Goal: Task Accomplishment & Management: Manage account settings

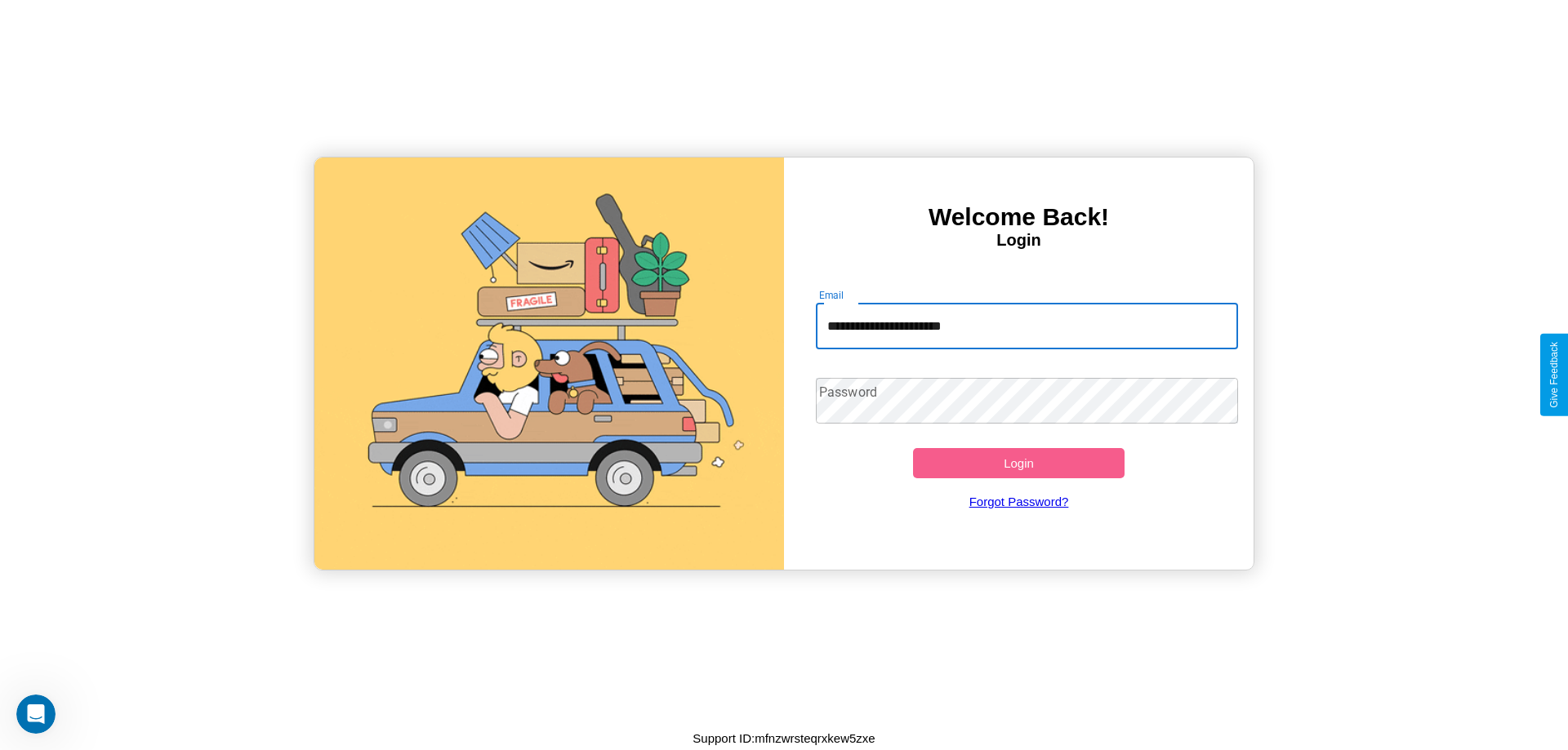
type input "**********"
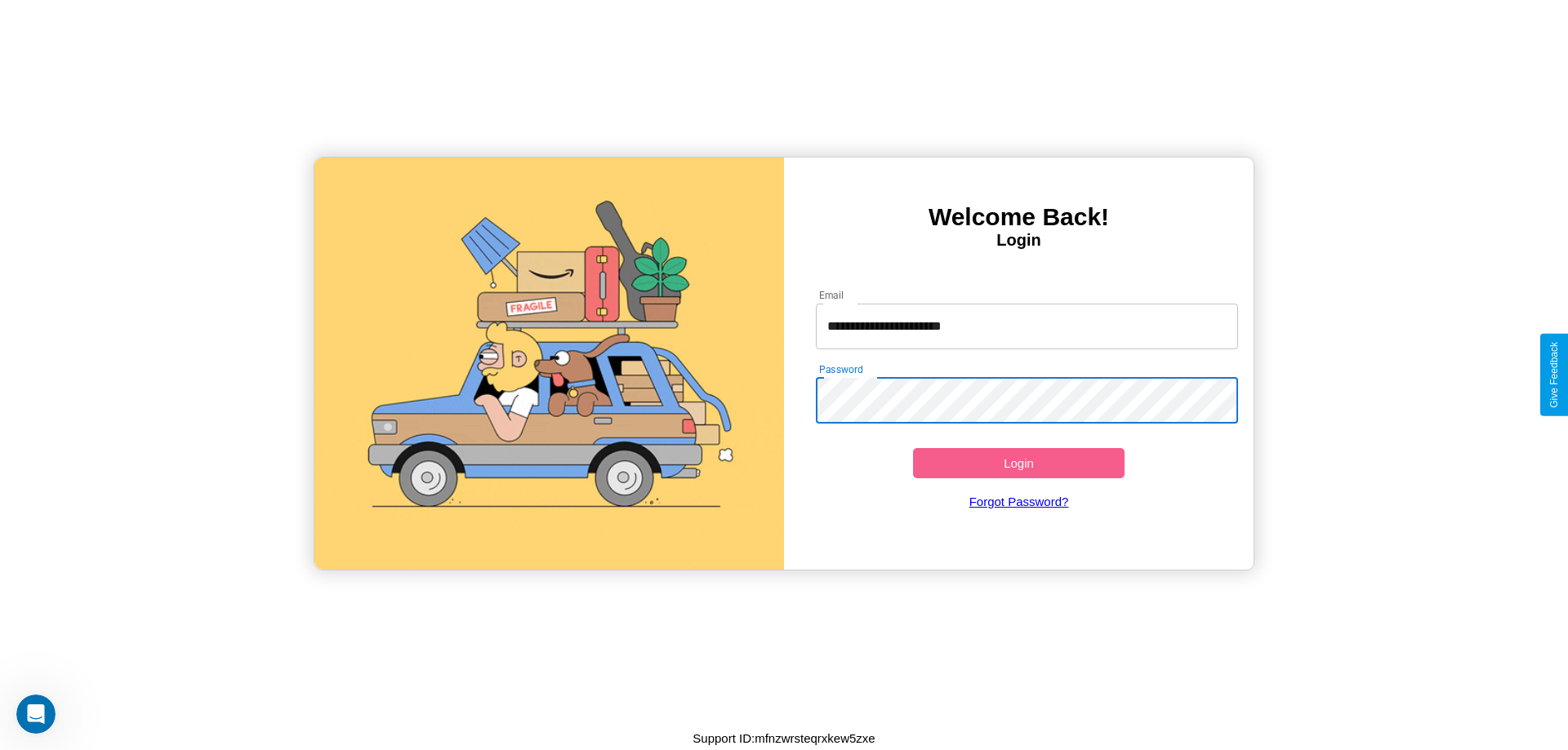
click at [1018, 463] on button "Login" at bounding box center [1018, 463] width 211 height 30
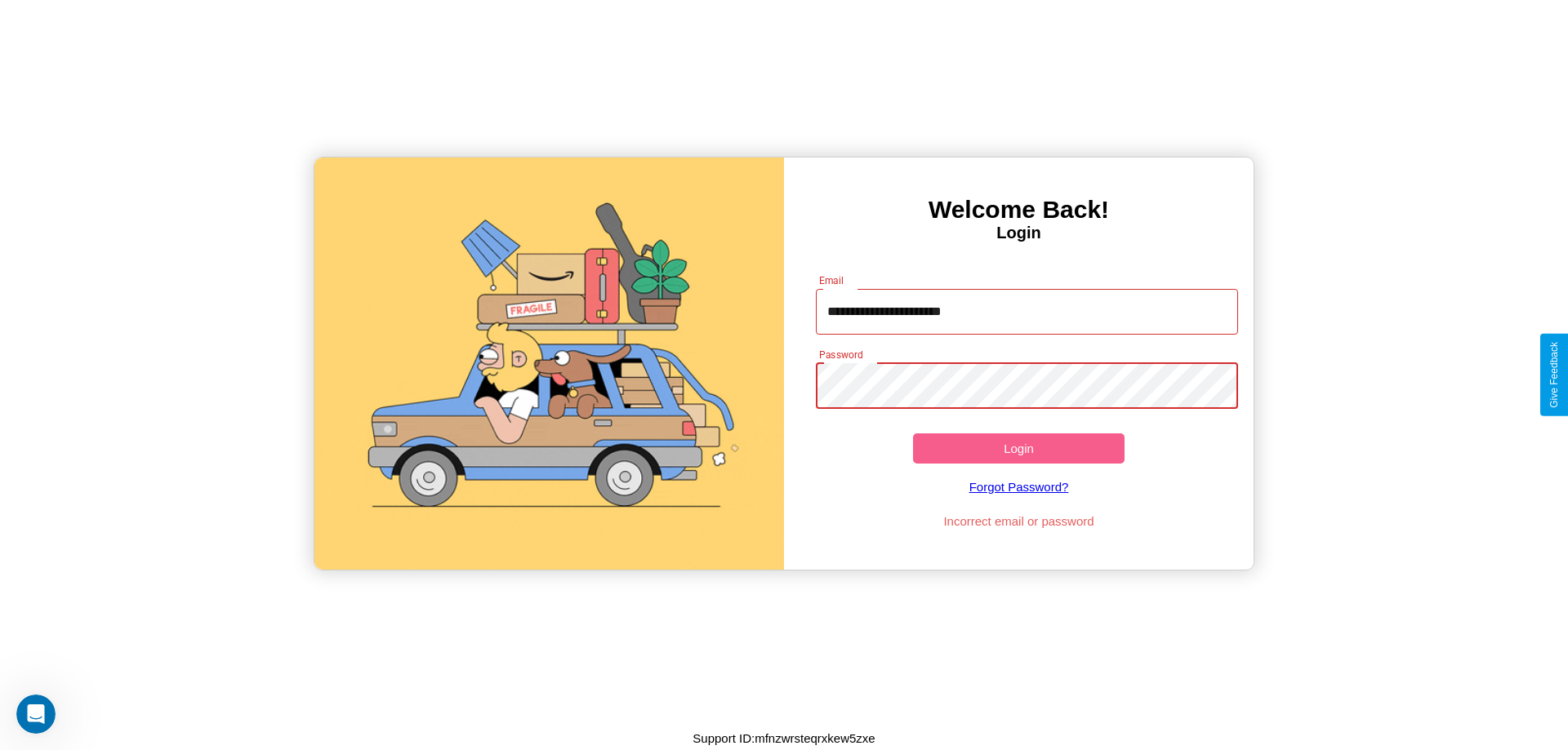
click at [1018, 448] on button "Login" at bounding box center [1018, 448] width 211 height 30
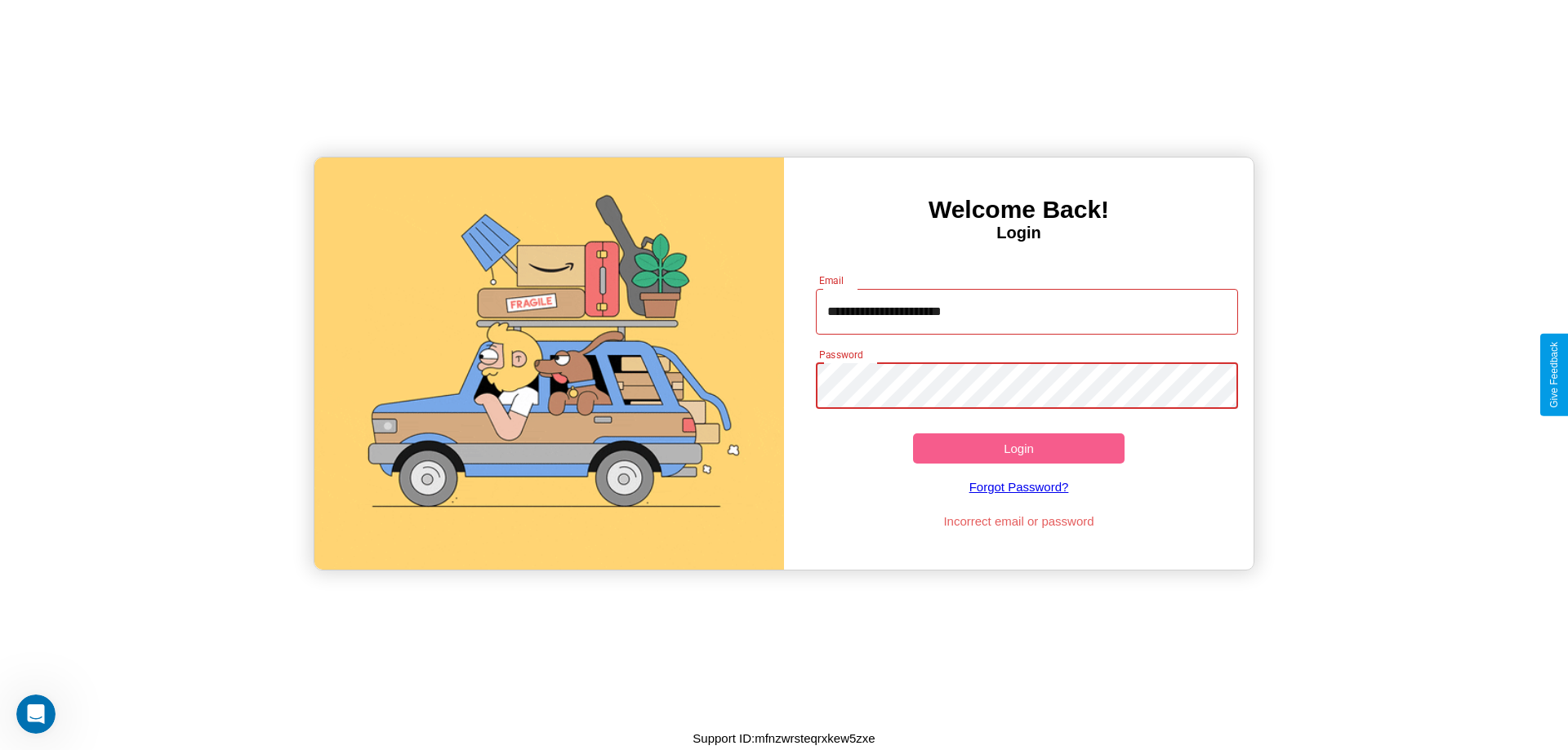
click at [1018, 448] on button "Login" at bounding box center [1018, 448] width 211 height 30
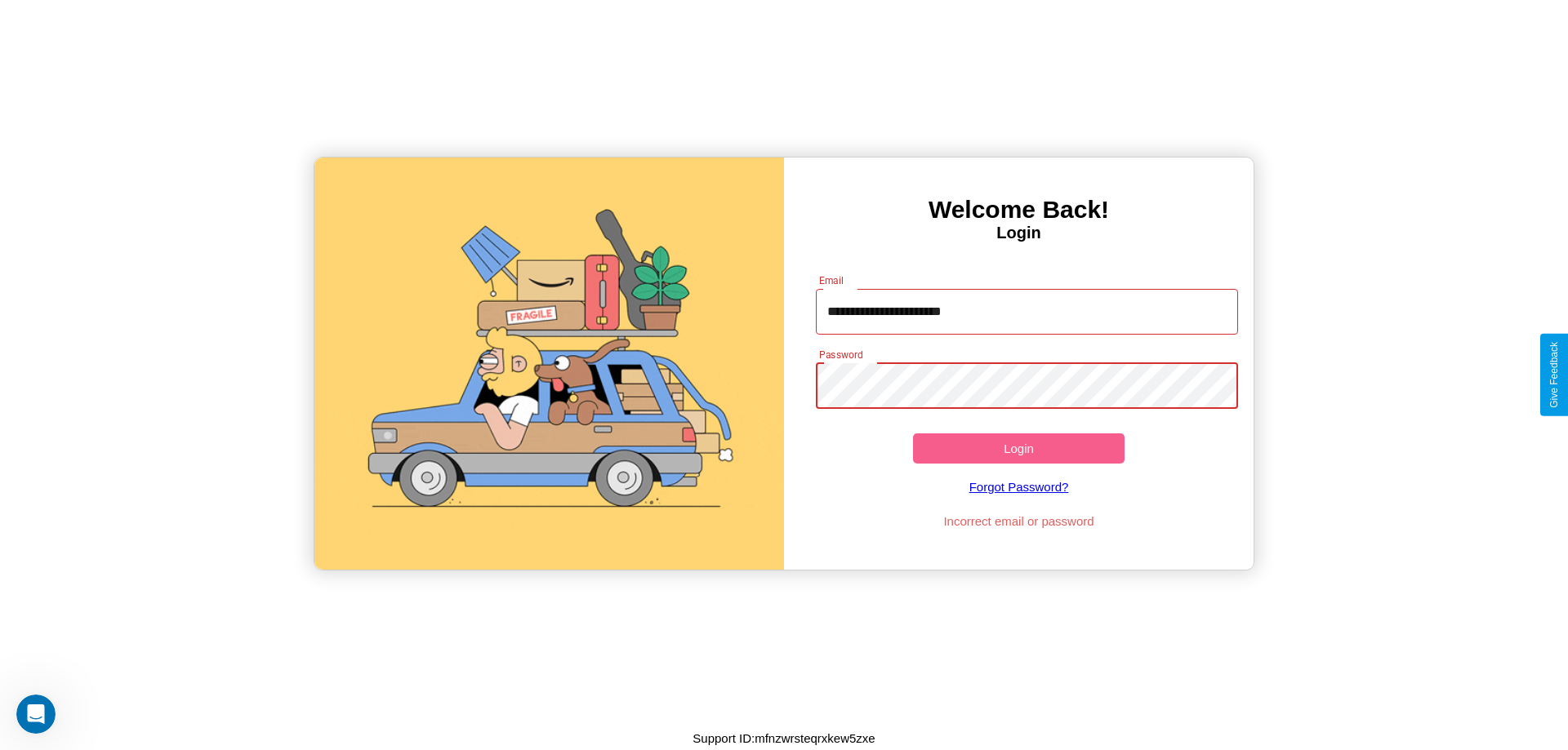
click at [1018, 448] on button "Login" at bounding box center [1018, 448] width 211 height 30
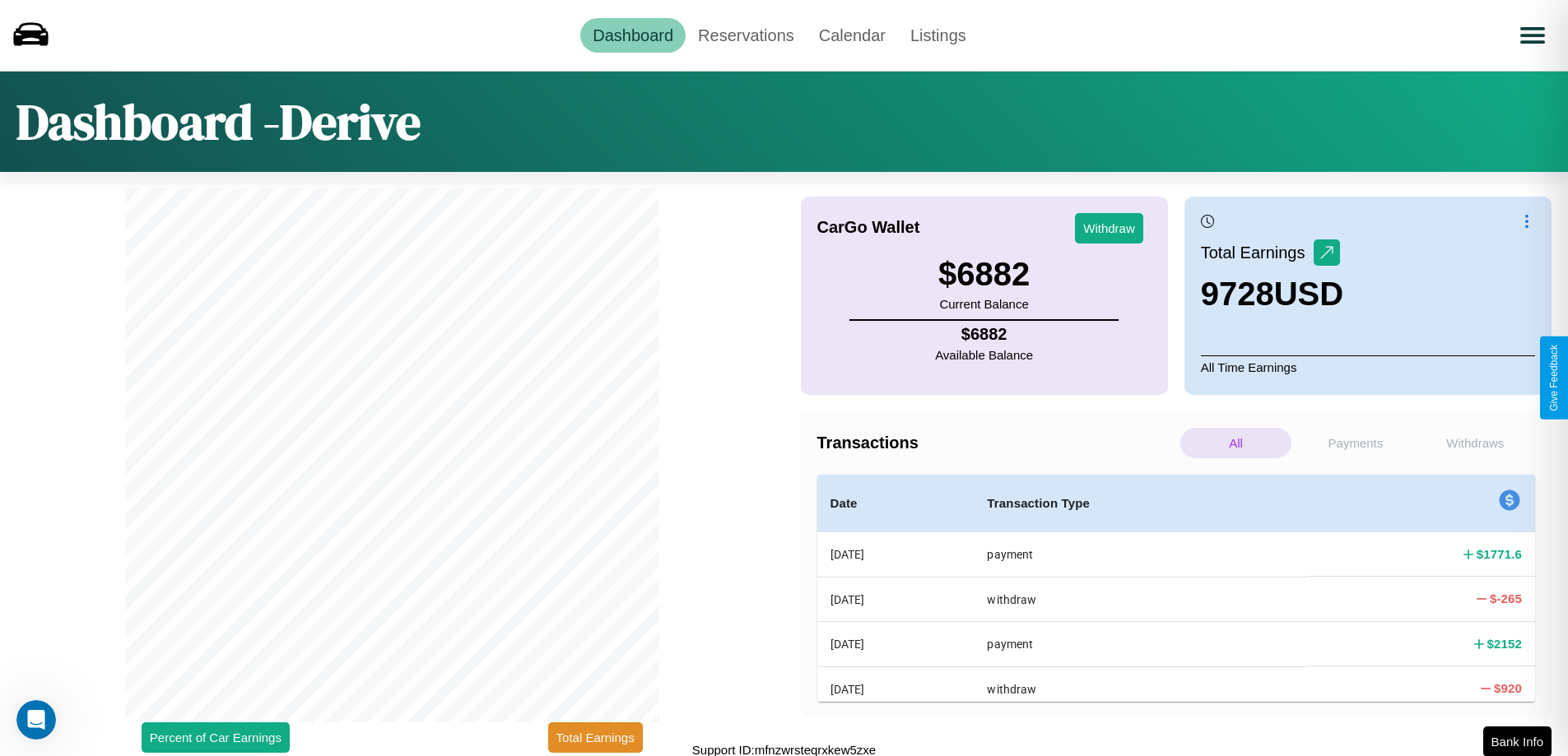
scroll to position [5, 0]
